Goal: Transaction & Acquisition: Purchase product/service

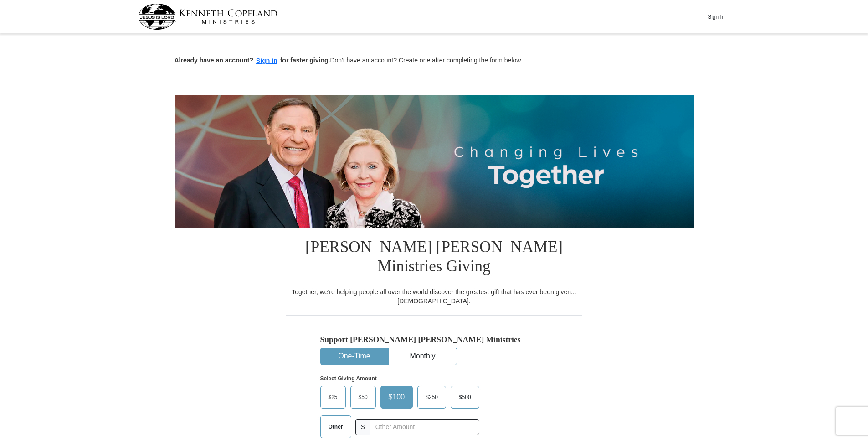
click at [365, 348] on button "One-Time" at bounding box center [354, 356] width 67 height 17
click at [332, 390] on span "$25" at bounding box center [333, 397] width 18 height 14
click at [0, 0] on input "$25" at bounding box center [0, 0] width 0 height 0
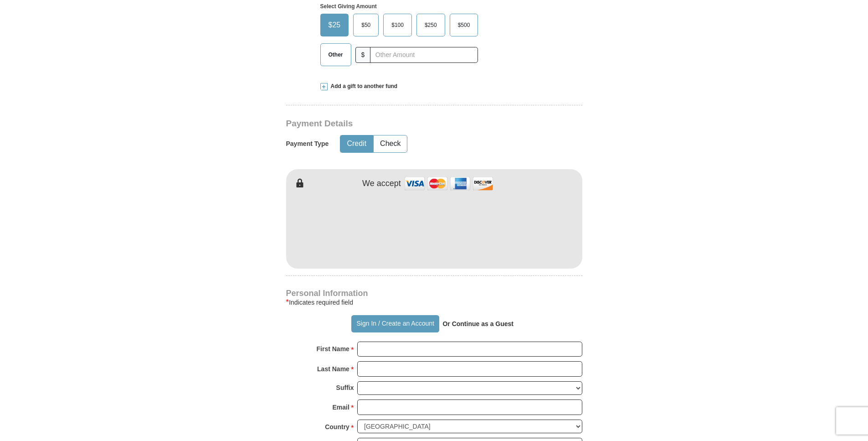
scroll to position [394, 0]
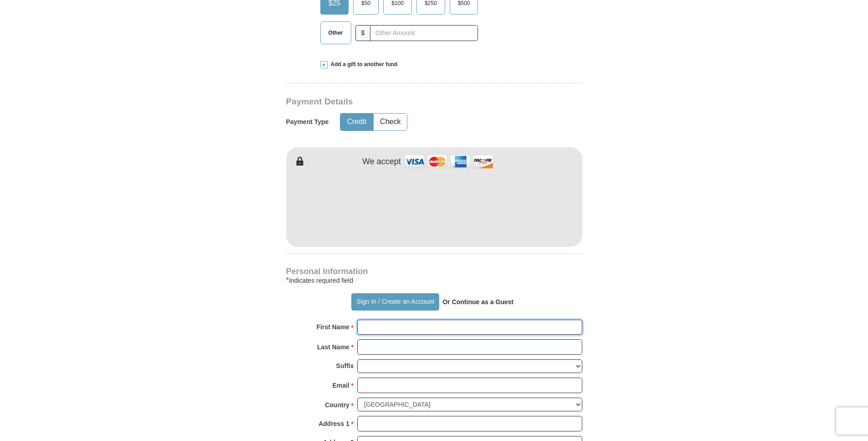
click at [372, 319] on input "First Name *" at bounding box center [469, 326] width 225 height 15
type input "[PERSON_NAME]"
click at [371, 339] on input "Last Name *" at bounding box center [469, 346] width 225 height 15
type input "[PERSON_NAME]"
click at [370, 377] on input "Email *" at bounding box center [469, 384] width 225 height 15
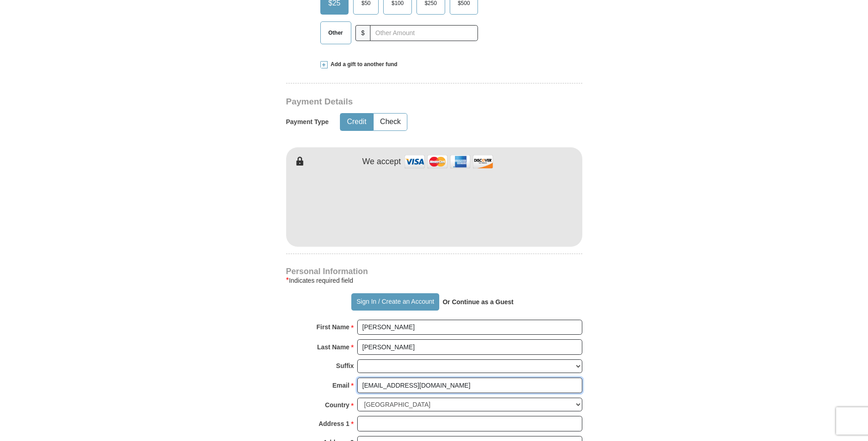
type input "[EMAIL_ADDRESS][DOMAIN_NAME]"
click at [369, 416] on input "Address 1 *" at bounding box center [469, 423] width 225 height 15
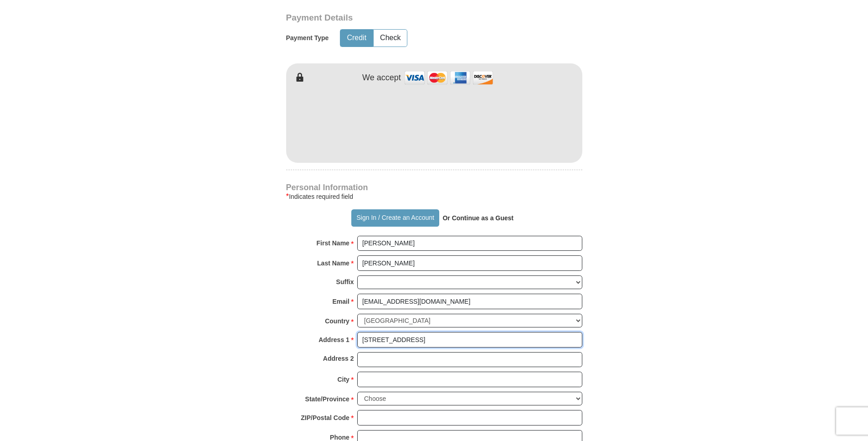
scroll to position [481, 0]
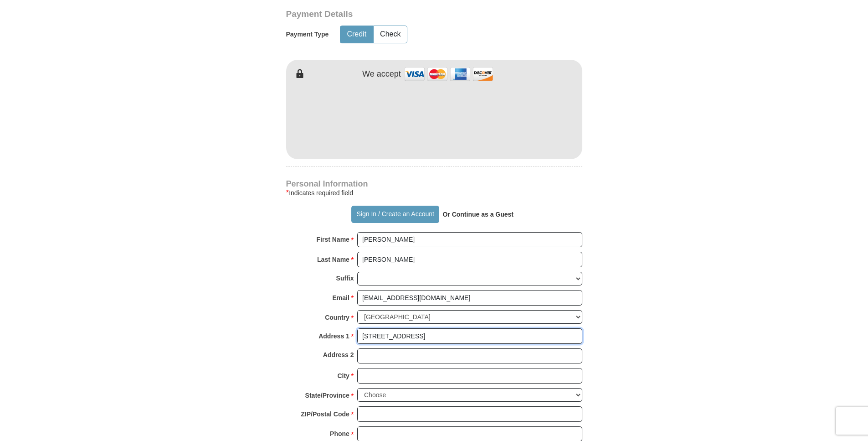
type input "[STREET_ADDRESS]"
click at [368, 368] on input "City *" at bounding box center [469, 375] width 225 height 15
type input "[GEOGRAPHIC_DATA]"
click at [357, 388] on select "Choose [US_STATE] [US_STATE] [US_STATE] [US_STATE] [US_STATE] Armed Forces Amer…" at bounding box center [469, 395] width 225 height 14
select select "AR"
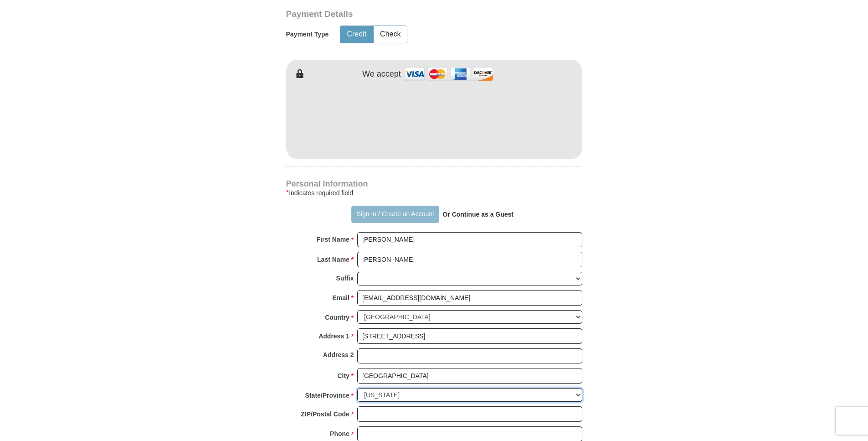
click option "[US_STATE]" at bounding box center [0, 0] width 0 height 0
click at [370, 406] on input "ZIP/Postal Code *" at bounding box center [469, 413] width 225 height 15
type input "72761"
click at [372, 426] on input "Phone * *" at bounding box center [469, 433] width 225 height 15
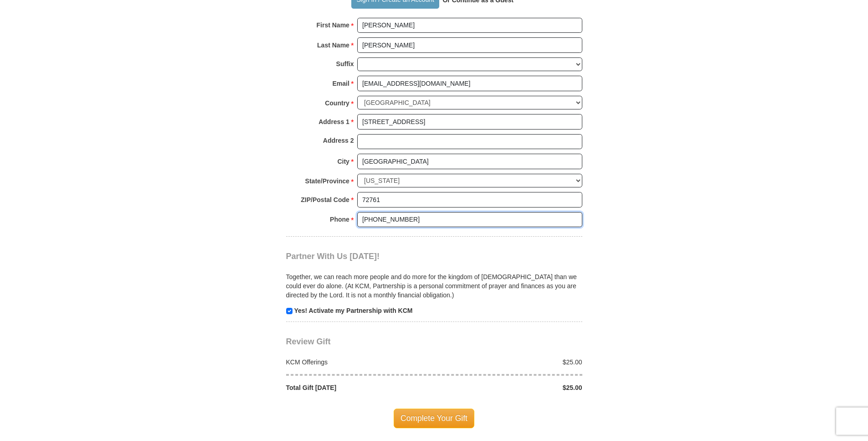
scroll to position [707, 0]
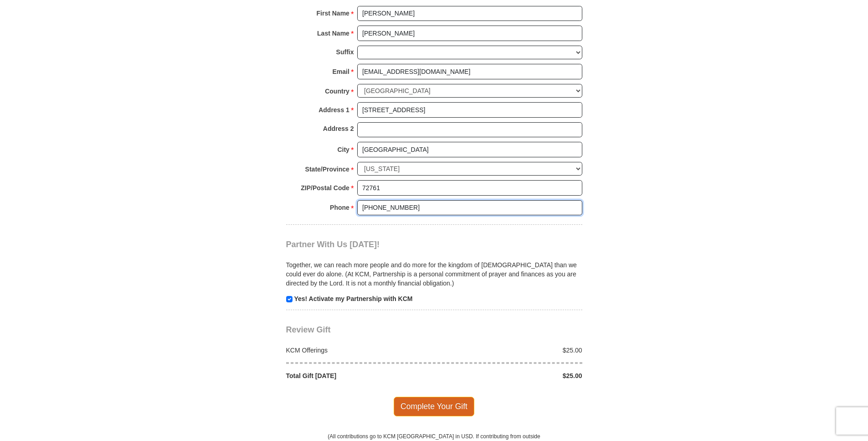
type input "[PHONE_NUMBER]"
click at [441, 396] on span "Complete Your Gift" at bounding box center [434, 405] width 81 height 19
